Goal: Information Seeking & Learning: Learn about a topic

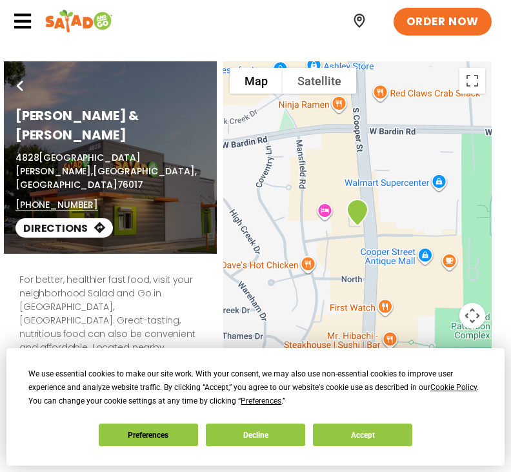
click at [356, 445] on button "Accept" at bounding box center [362, 434] width 99 height 23
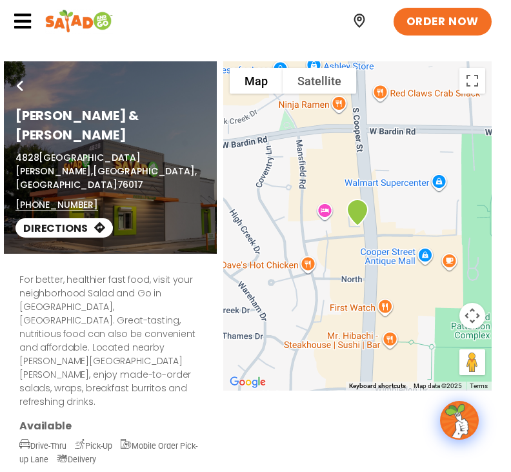
click at [454, 25] on span "ORDER NOW" at bounding box center [443, 21] width 72 height 15
click at [32, 20] on icon at bounding box center [22, 21] width 19 height 19
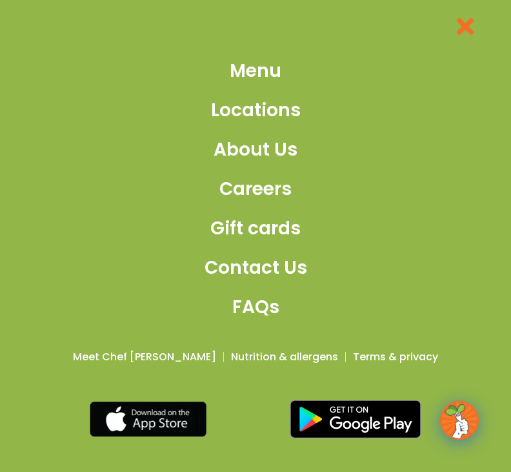
scroll to position [400, 0]
click at [263, 85] on span "Menu" at bounding box center [256, 70] width 52 height 27
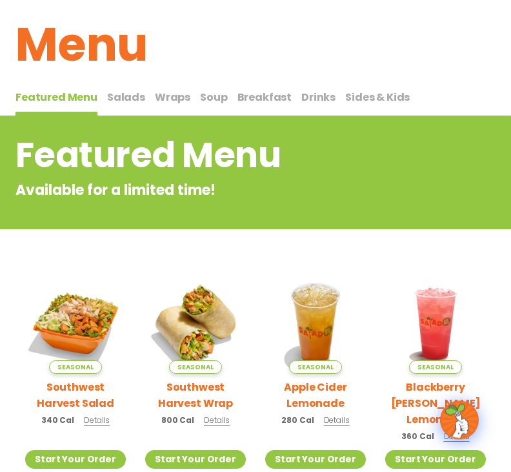
scroll to position [57, 0]
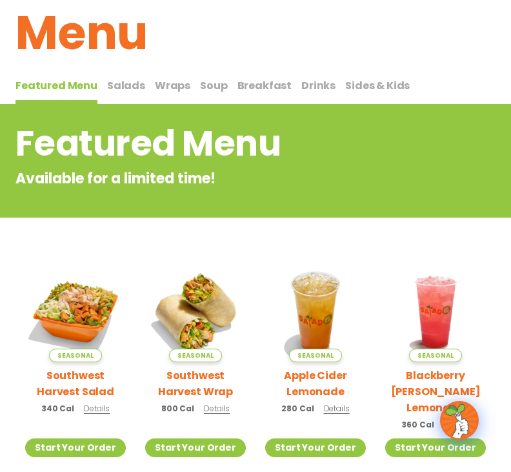
scroll to position [68, 0]
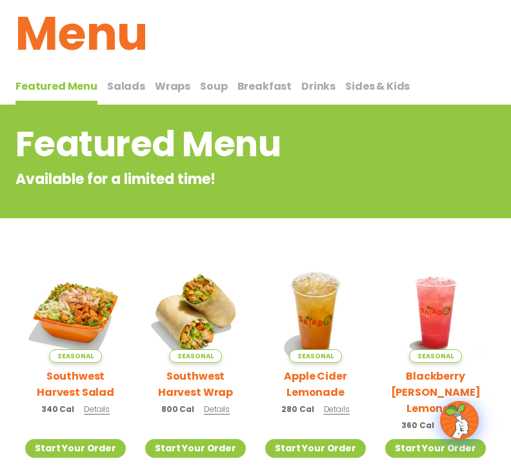
click at [128, 84] on span "Salads" at bounding box center [126, 86] width 38 height 15
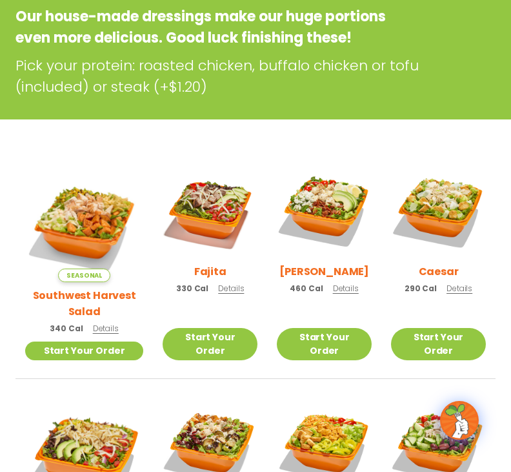
scroll to position [230, 0]
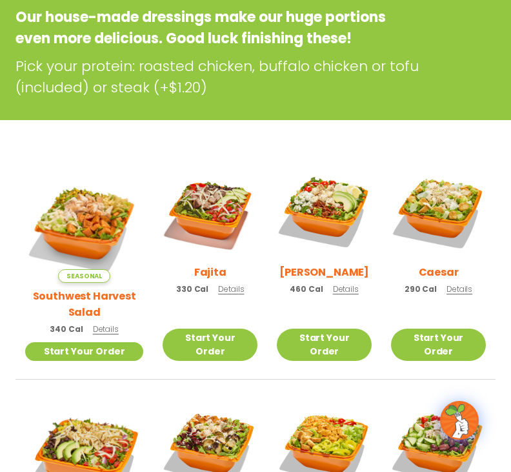
click at [342, 294] on span "Details" at bounding box center [346, 288] width 26 height 11
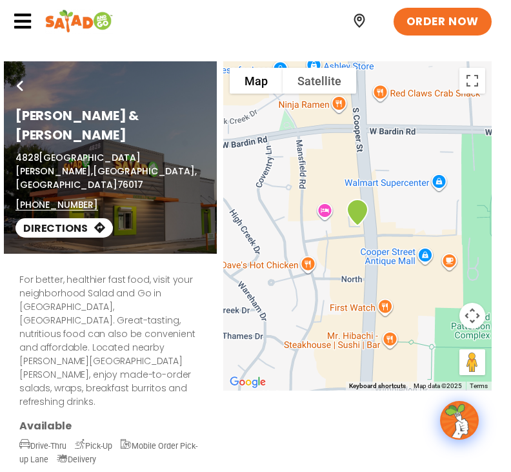
click at [29, 21] on icon at bounding box center [22, 21] width 19 height 19
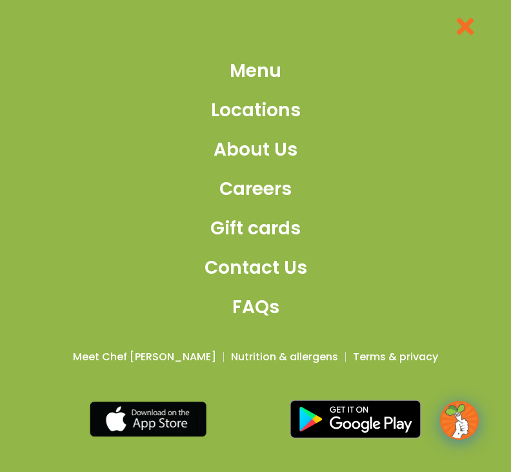
click at [261, 83] on span "Menu" at bounding box center [256, 70] width 52 height 27
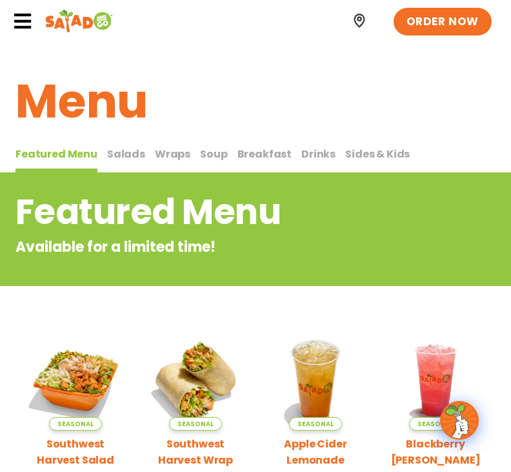
click at [169, 157] on span "Wraps" at bounding box center [173, 154] width 36 height 15
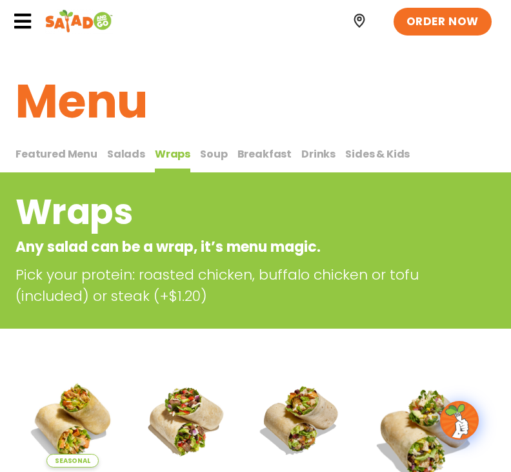
click at [212, 156] on span "Soup" at bounding box center [213, 154] width 27 height 15
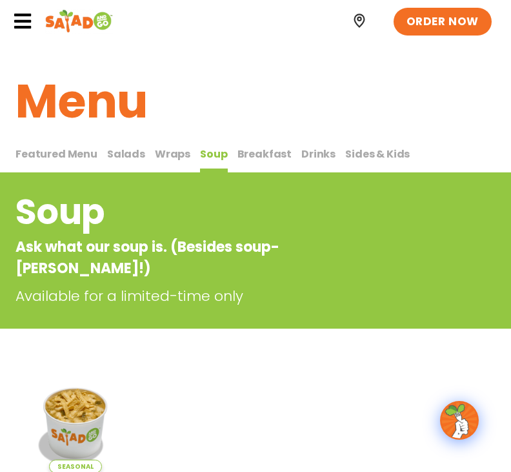
click at [48, 154] on span "Featured Menu" at bounding box center [56, 154] width 82 height 15
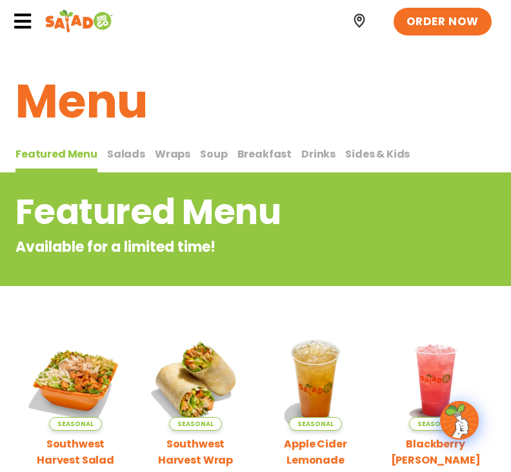
click at [123, 153] on span "Salads" at bounding box center [126, 154] width 38 height 15
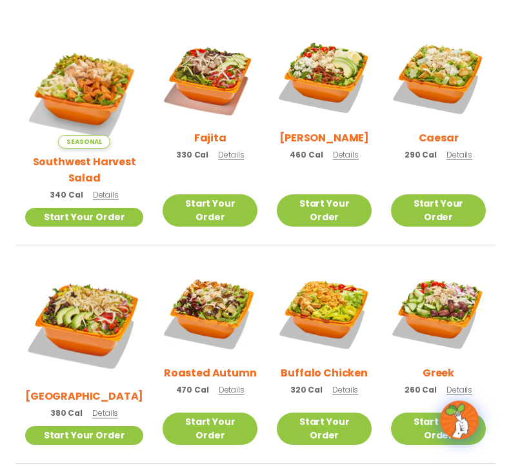
scroll to position [365, 0]
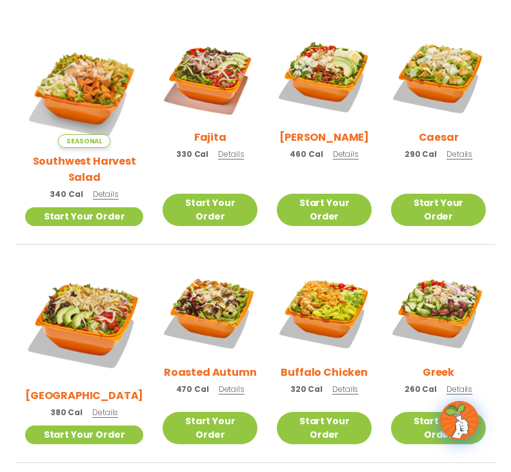
click at [448, 320] on img at bounding box center [438, 311] width 95 height 95
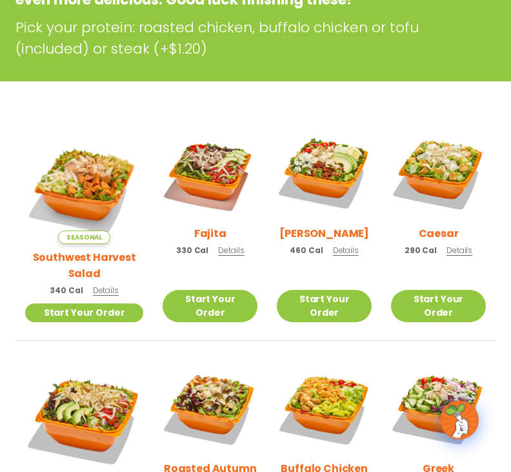
scroll to position [269, 0]
click at [204, 205] on img at bounding box center [210, 172] width 95 height 95
click at [93, 404] on img at bounding box center [84, 419] width 118 height 118
click at [215, 415] on img at bounding box center [210, 407] width 95 height 95
click at [322, 418] on img at bounding box center [324, 407] width 95 height 95
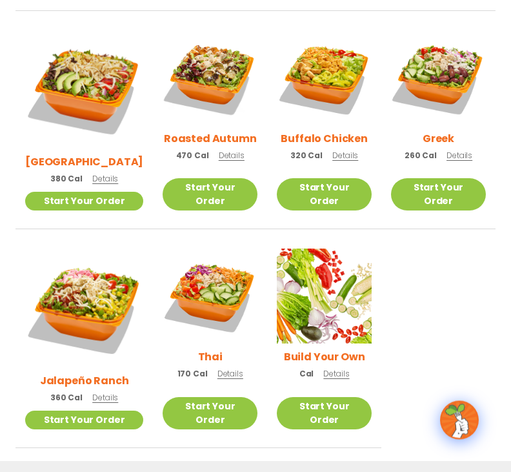
scroll to position [599, 0]
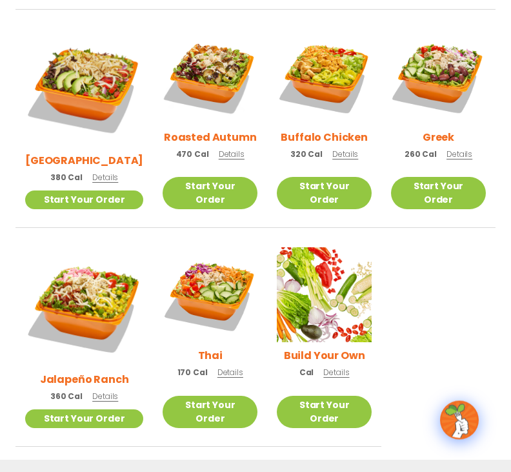
click at [103, 372] on h2 "Jalapeño Ranch" at bounding box center [84, 380] width 89 height 16
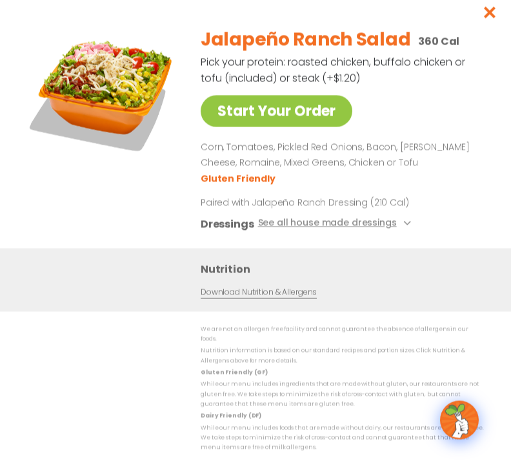
scroll to position [600, 0]
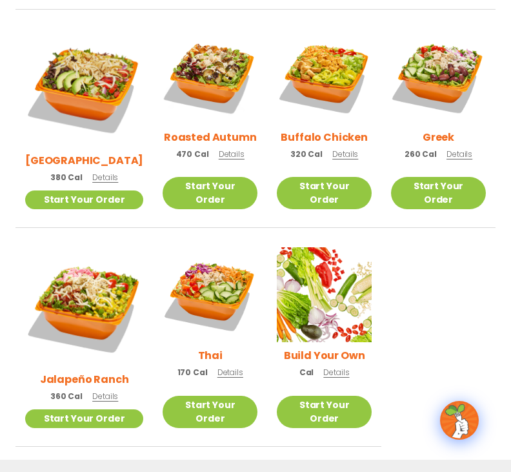
click at [198, 347] on h2 "Thai" at bounding box center [210, 355] width 25 height 16
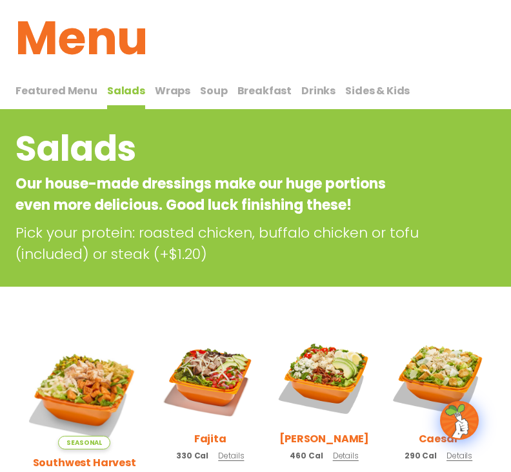
scroll to position [0, 0]
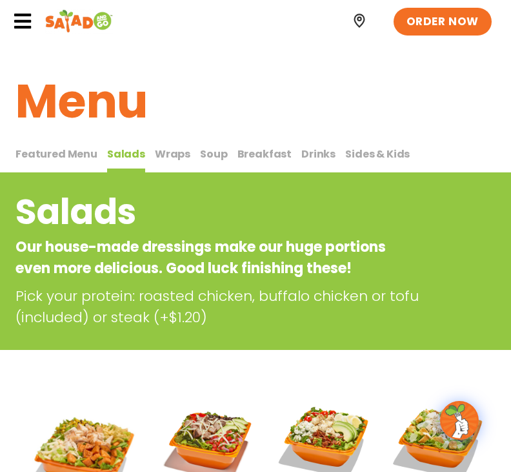
click at [314, 156] on span "Drinks" at bounding box center [318, 154] width 34 height 15
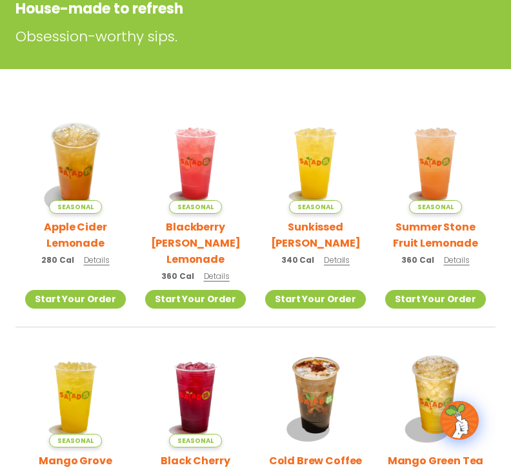
scroll to position [238, 0]
